Goal: Check status

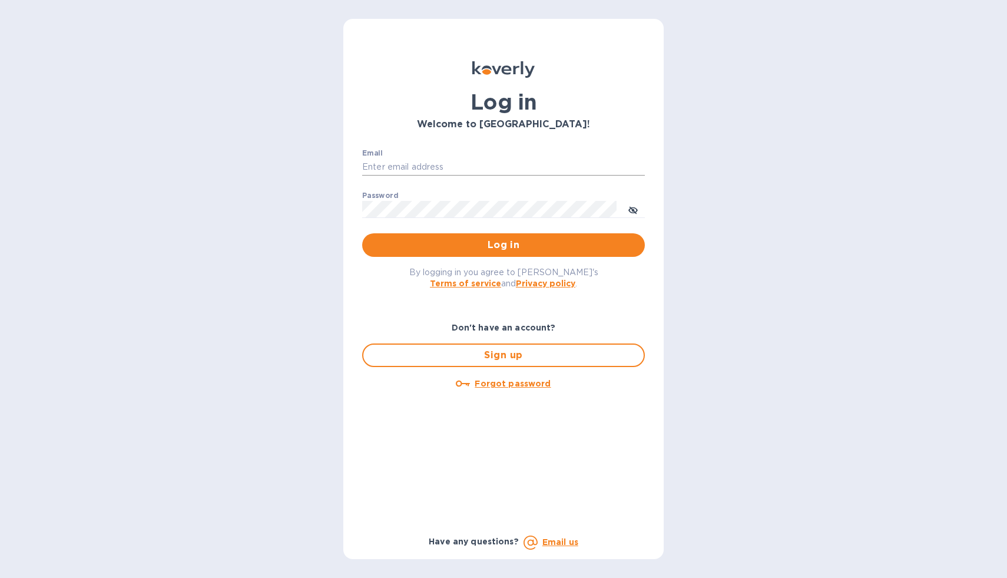
click at [401, 169] on input "Email" at bounding box center [503, 167] width 283 height 18
type input "[EMAIL_ADDRESS][DOMAIN_NAME]"
click at [362, 233] on button "Log in" at bounding box center [503, 245] width 283 height 24
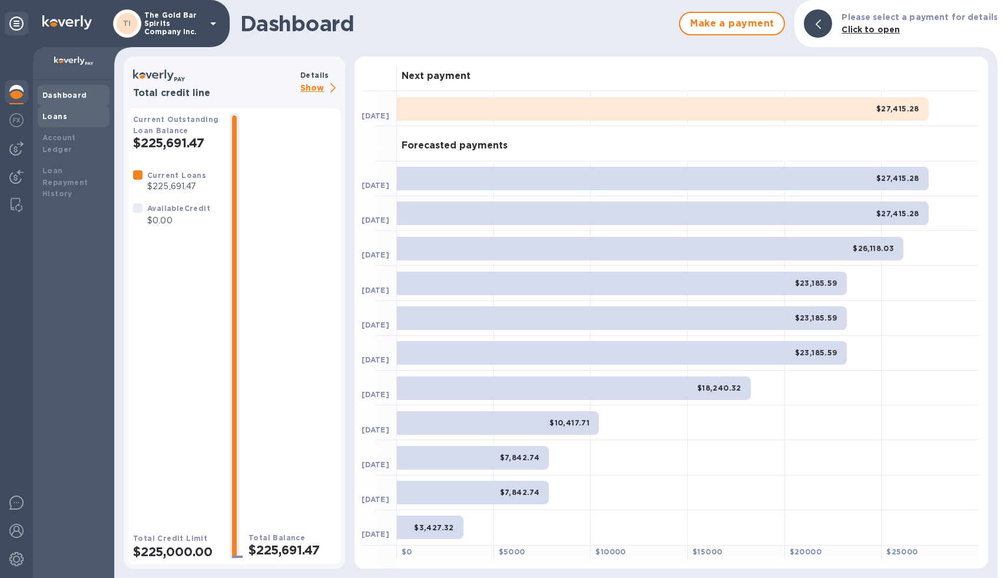
click at [57, 122] on div "Loans" at bounding box center [73, 117] width 62 height 12
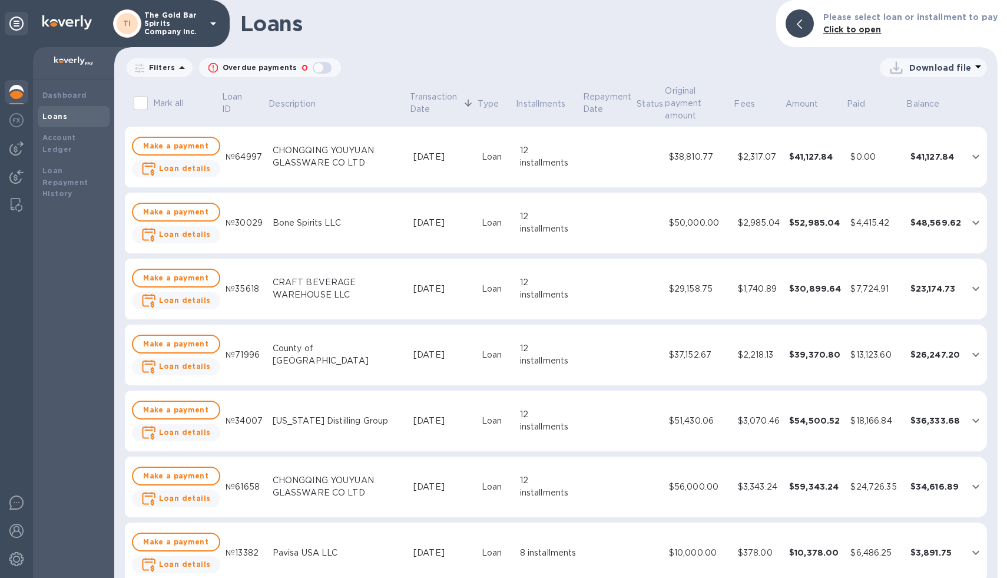
click at [343, 157] on div "CHONGQING YOUYUAN GLASSWARE CO LTD" at bounding box center [338, 156] width 131 height 25
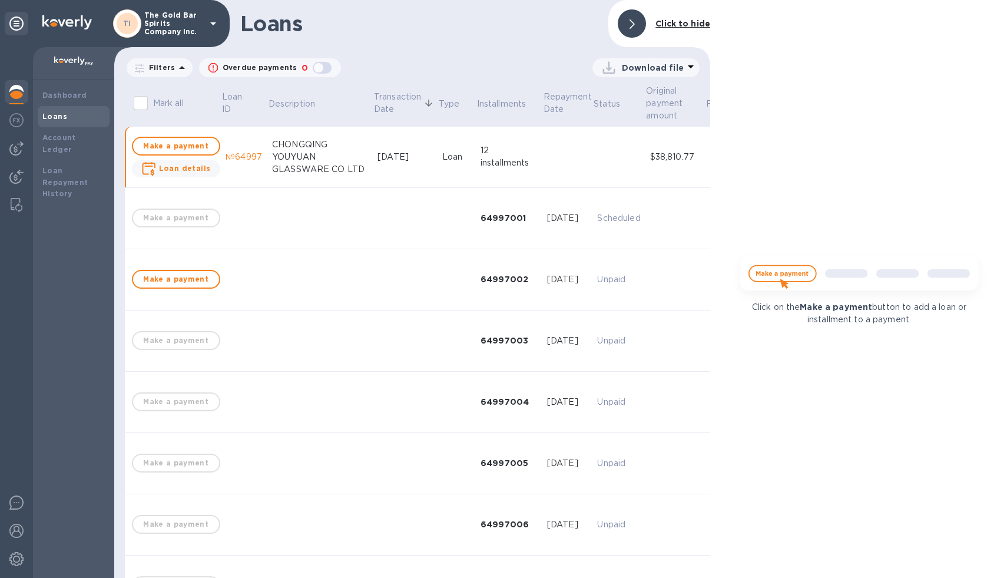
click at [378, 158] on div "[DATE]" at bounding box center [405, 157] width 55 height 12
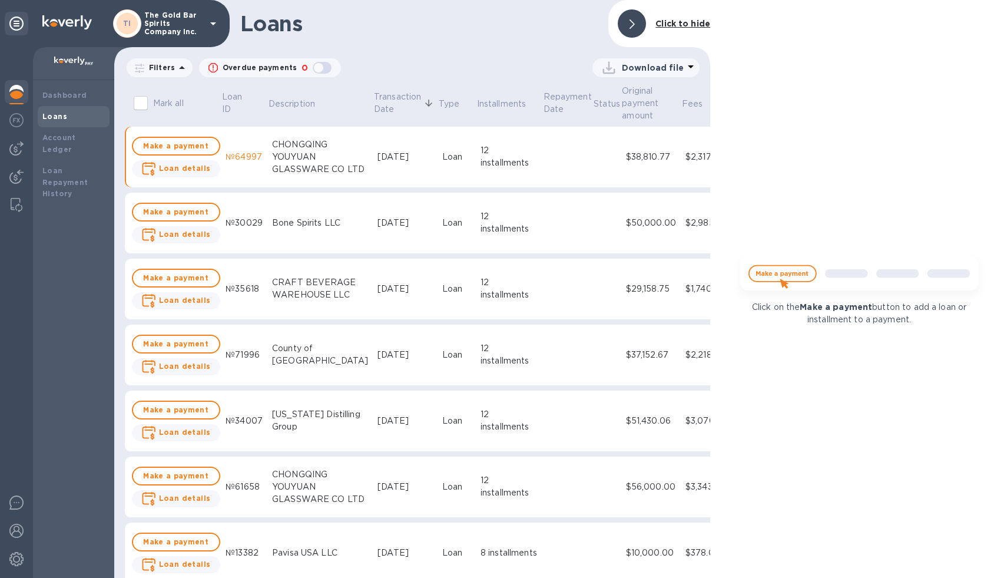
click at [378, 158] on div "[DATE]" at bounding box center [405, 157] width 55 height 12
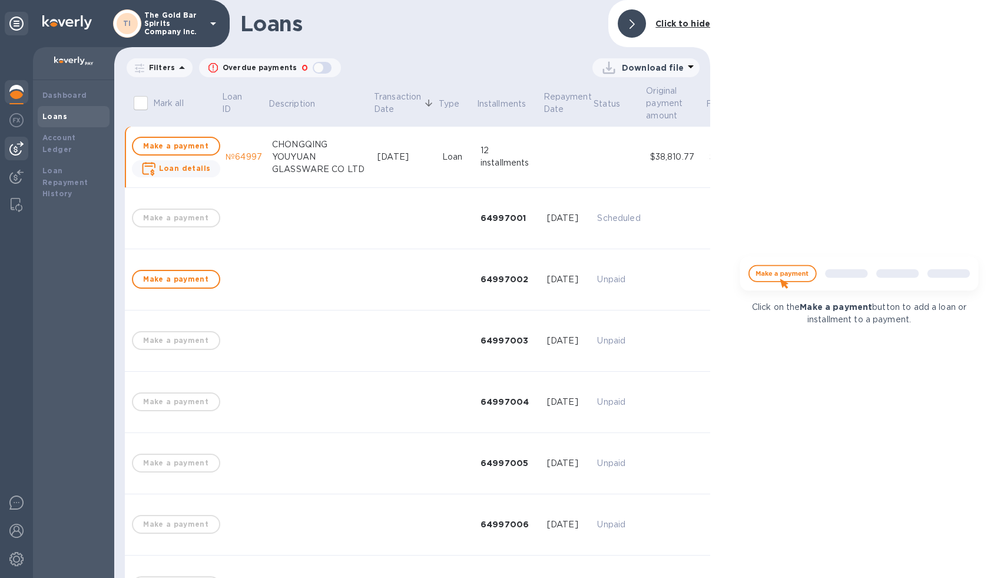
click at [18, 145] on img at bounding box center [16, 148] width 14 height 14
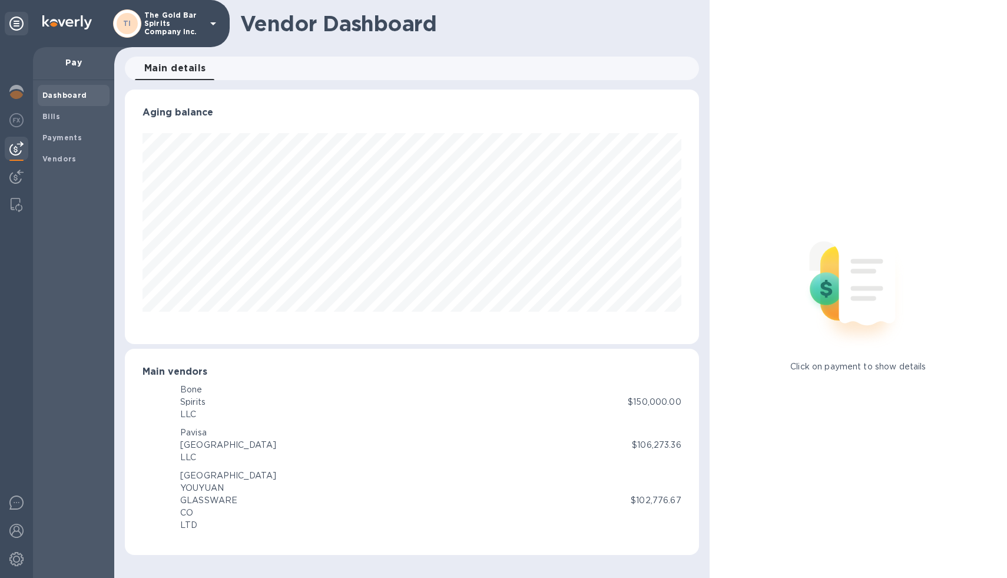
scroll to position [255, 574]
click at [37, 115] on div "Dashboard Bills Payments Vendors" at bounding box center [73, 329] width 81 height 498
click at [57, 118] on b "Bills" at bounding box center [51, 116] width 18 height 9
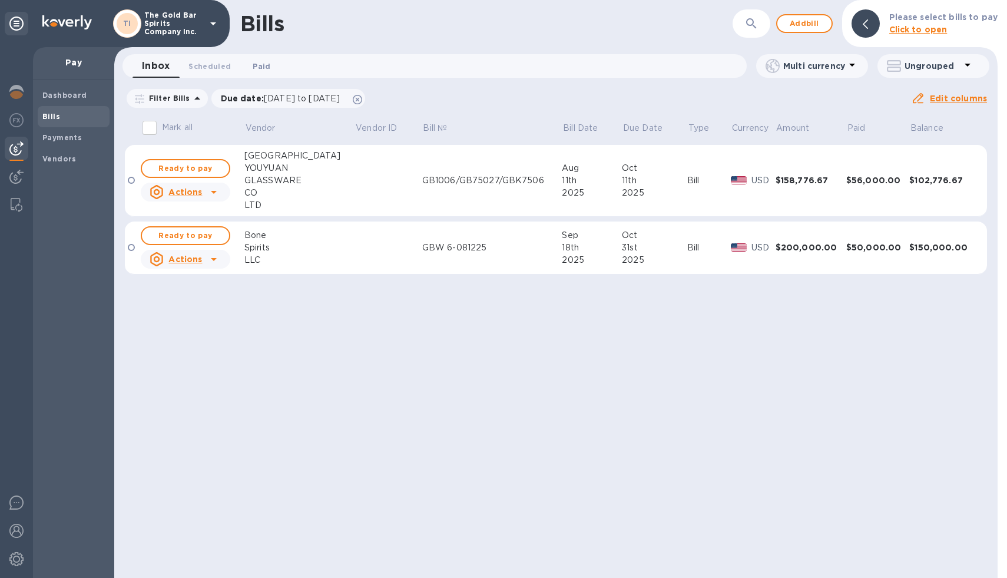
click at [263, 66] on span "Paid 0" at bounding box center [262, 66] width 18 height 12
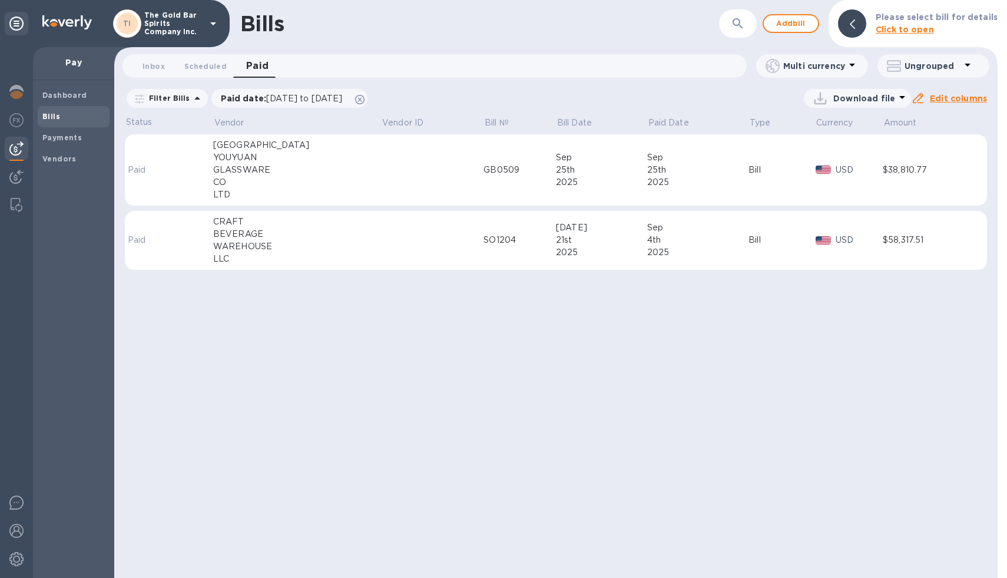
click at [325, 184] on div "CO" at bounding box center [297, 182] width 168 height 12
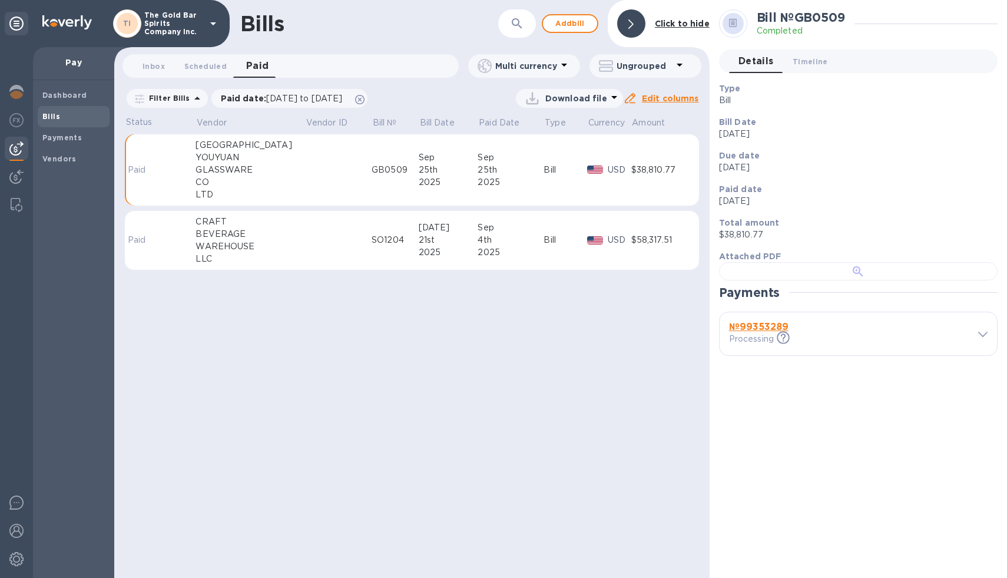
scroll to position [133, 0]
